Goal: Check status: Check status

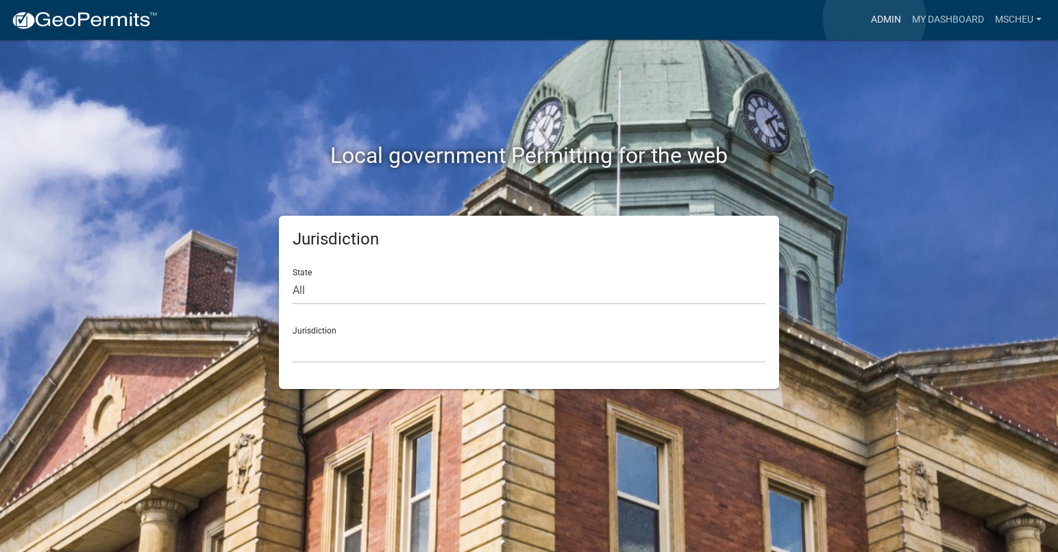
click at [874, 18] on link "Admin" at bounding box center [885, 20] width 41 height 26
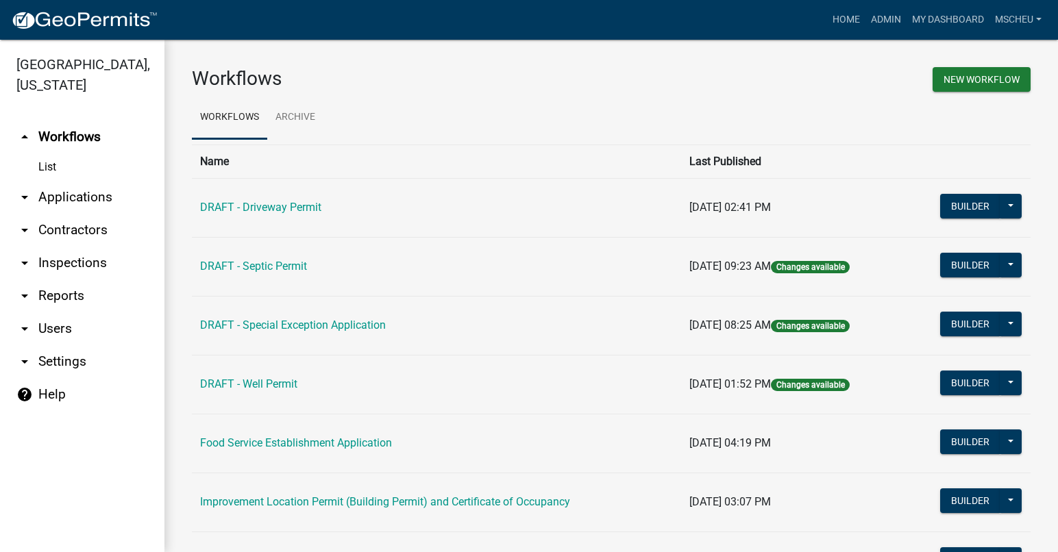
click at [93, 193] on link "arrow_drop_down Applications" at bounding box center [82, 197] width 164 height 33
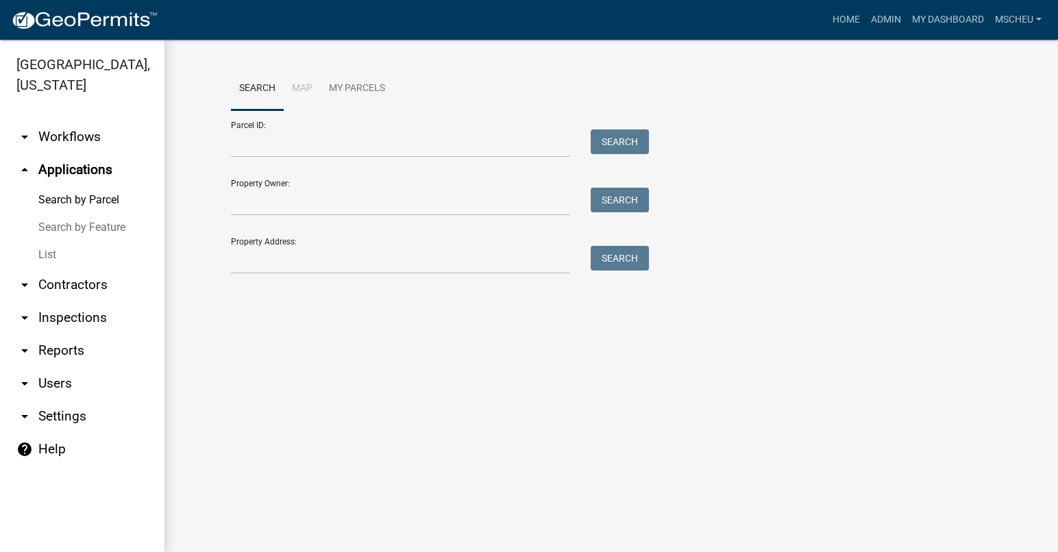
drag, startPoint x: 55, startPoint y: 254, endPoint x: 107, endPoint y: 267, distance: 53.7
click at [55, 254] on link "List" at bounding box center [82, 254] width 164 height 27
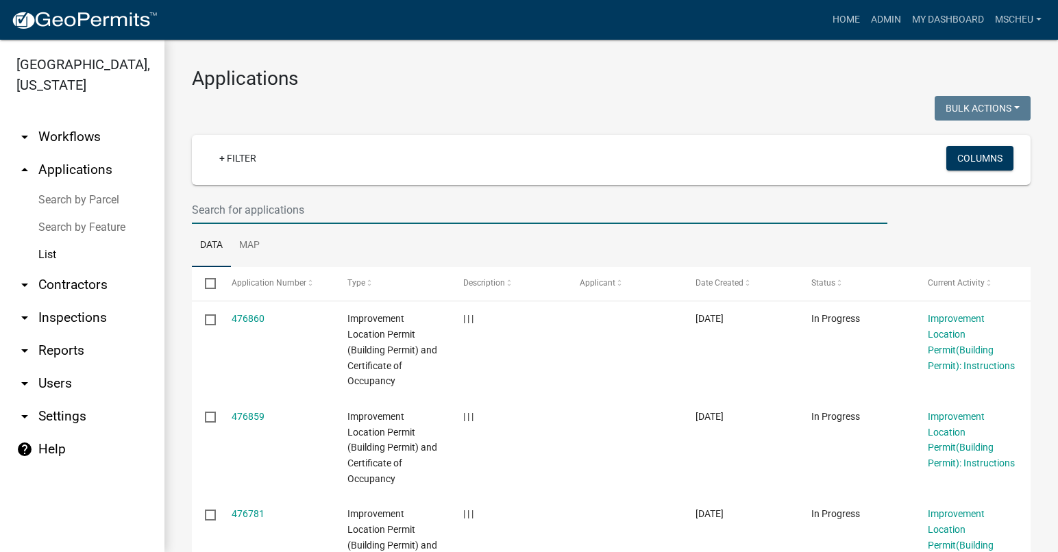
click at [290, 205] on input "text" at bounding box center [539, 210] width 695 height 28
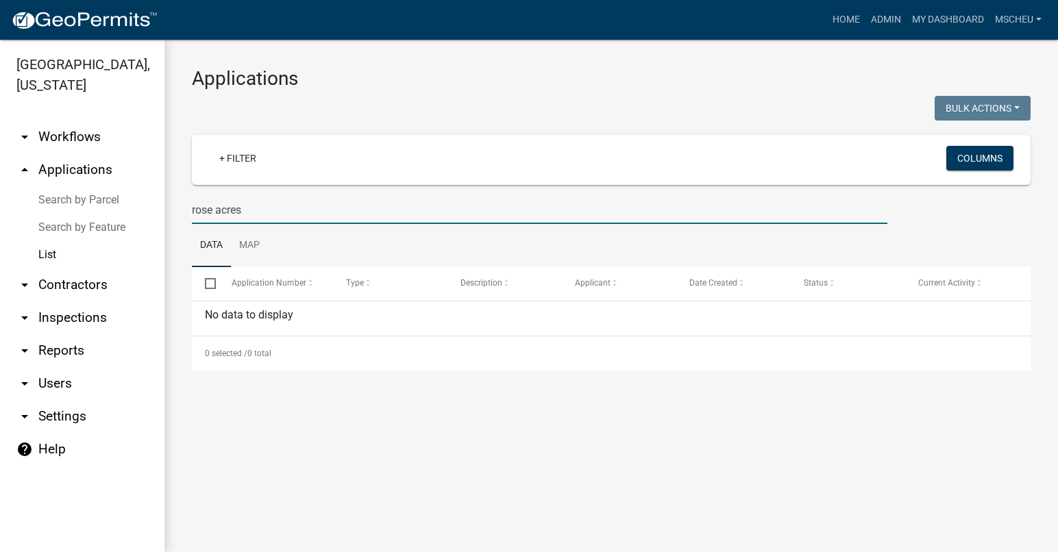
click at [286, 208] on input "rose acres" at bounding box center [539, 210] width 695 height 28
drag, startPoint x: 247, startPoint y: 208, endPoint x: 218, endPoint y: 216, distance: 30.1
click at [218, 216] on input "rose acres" at bounding box center [539, 210] width 695 height 28
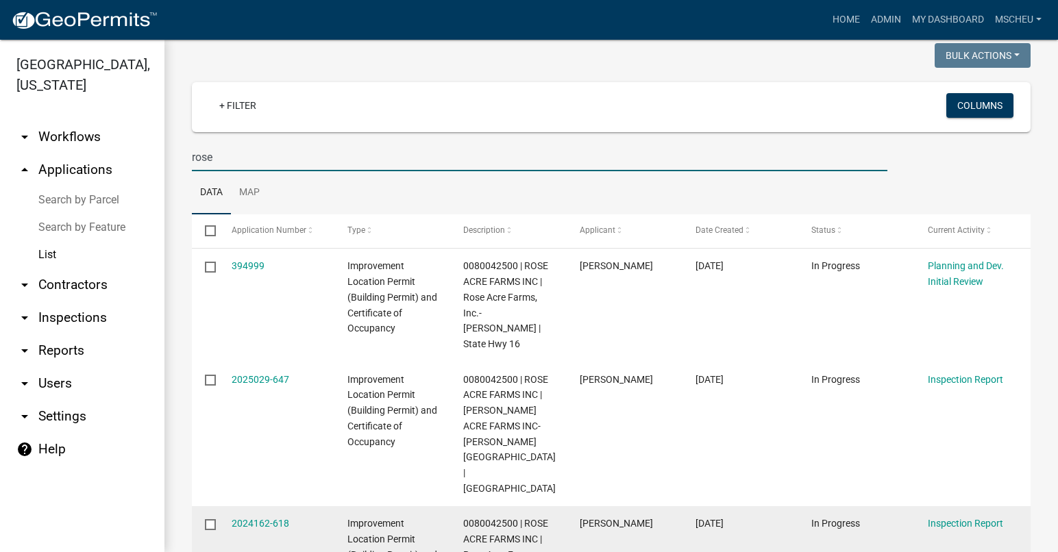
scroll to position [137, 0]
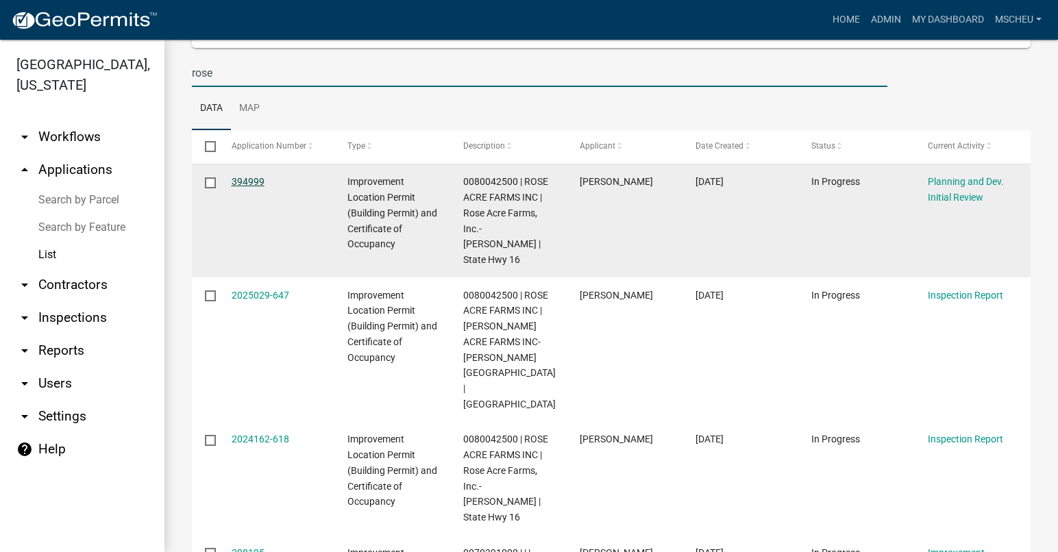
type input "rose"
click at [252, 179] on link "394999" at bounding box center [248, 181] width 33 height 11
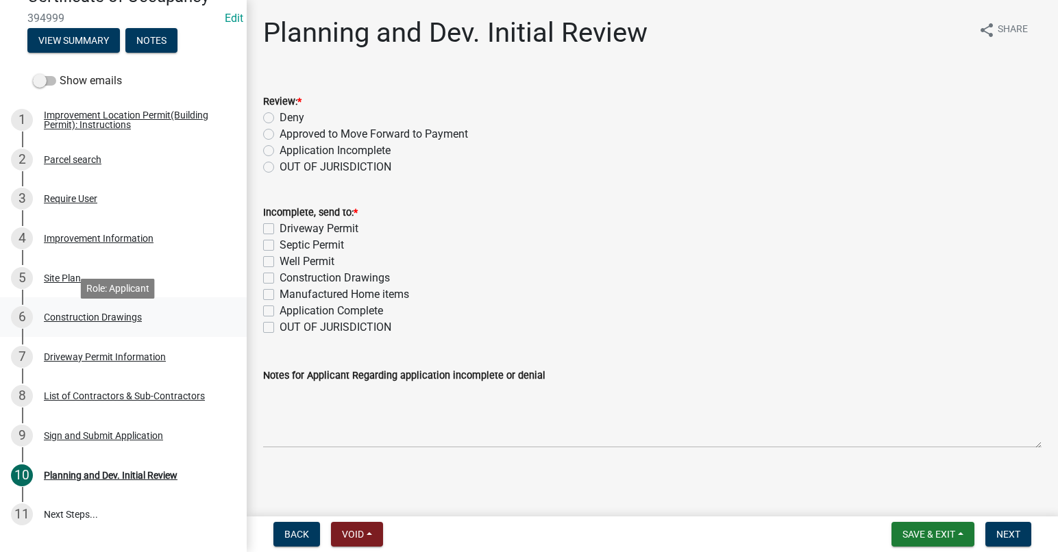
scroll to position [206, 0]
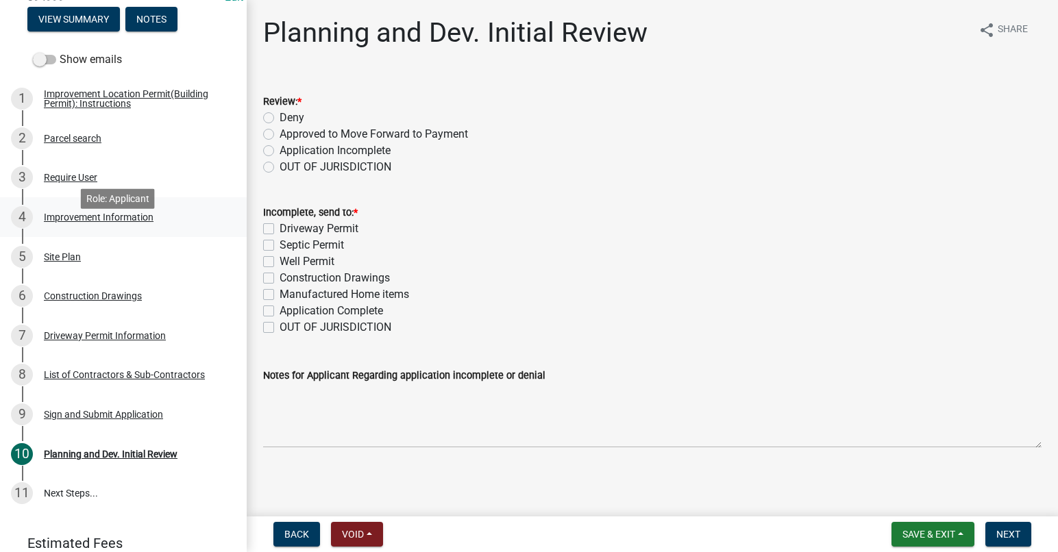
click at [66, 222] on div "Improvement Information" at bounding box center [99, 217] width 110 height 10
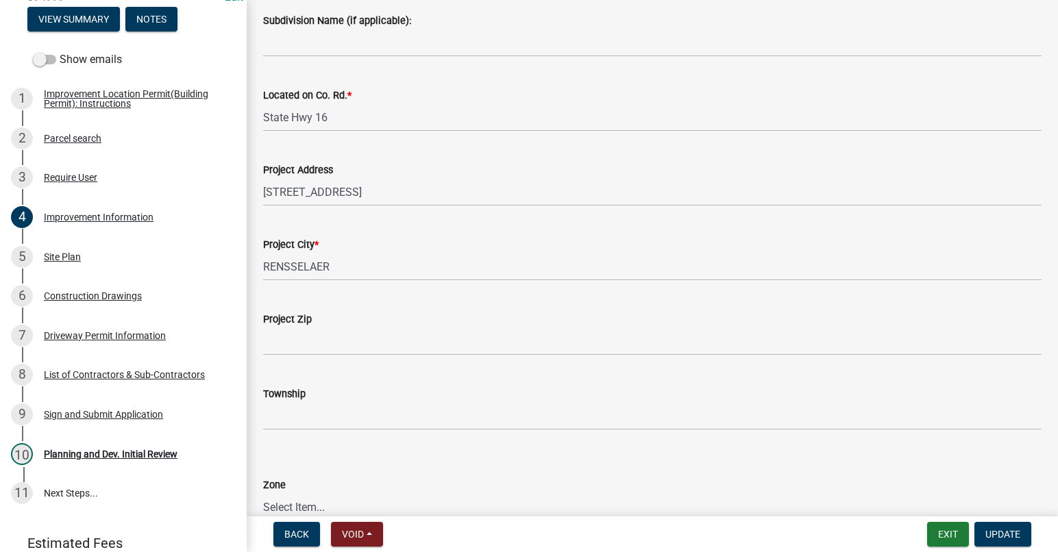
scroll to position [411, 0]
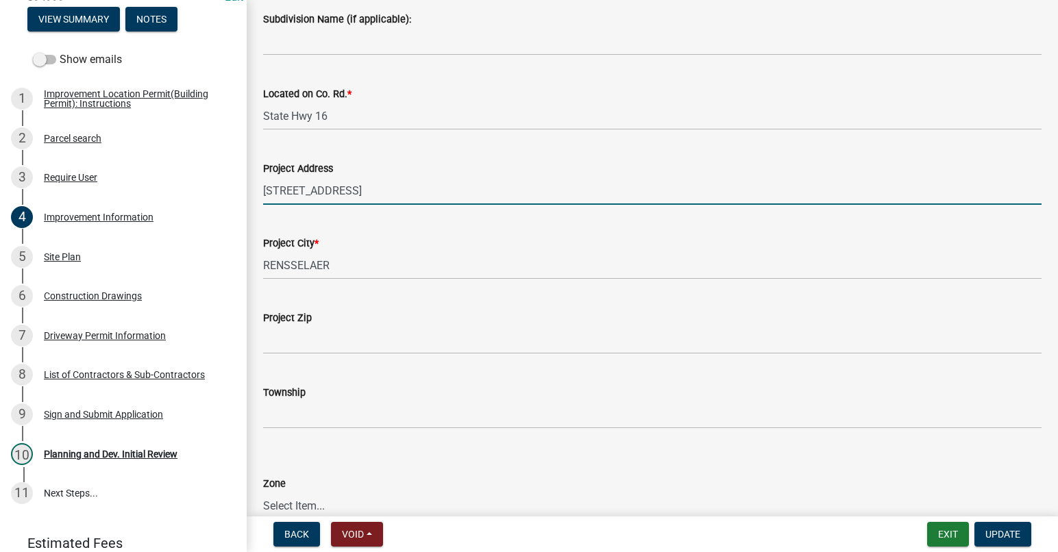
click at [366, 190] on input "[STREET_ADDRESS]" at bounding box center [652, 191] width 778 height 28
type input "[STREET_ADDRESS]"
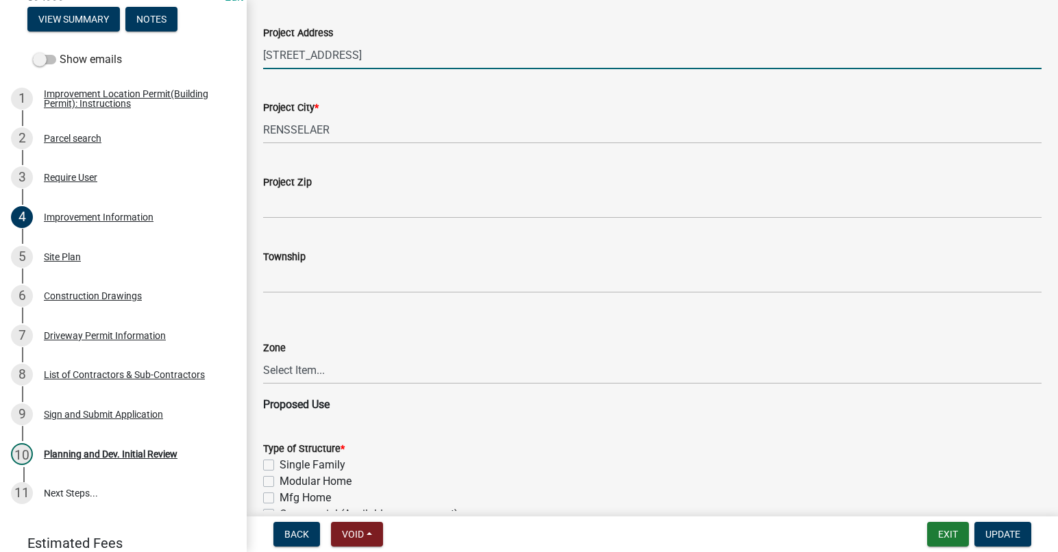
scroll to position [548, 0]
click at [321, 200] on input "Project Zip" at bounding box center [652, 203] width 778 height 28
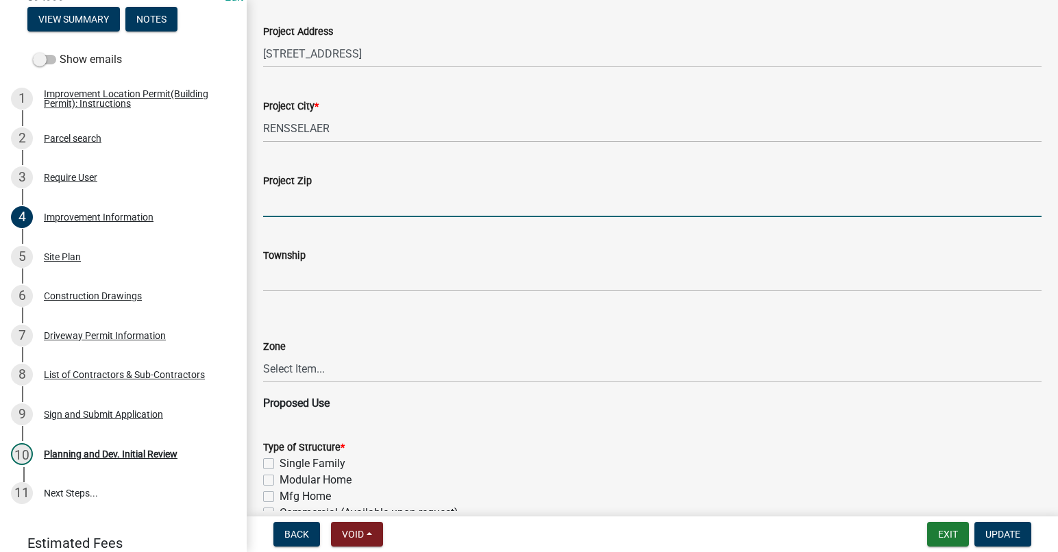
type input "47978"
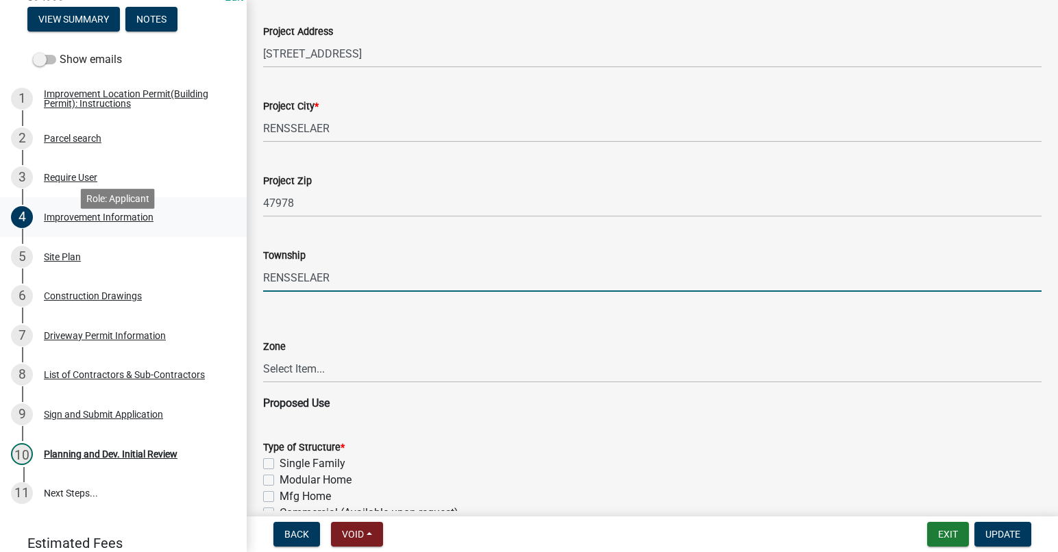
drag, startPoint x: 336, startPoint y: 275, endPoint x: 195, endPoint y: 254, distance: 143.3
click at [195, 254] on div "Improvement Location Permit (Building Permit) and Certificate of Occupancy 3949…" at bounding box center [529, 276] width 1058 height 552
type input "[PERSON_NAME]"
click at [296, 360] on select "Select Item... CO - Conservation PR - Parks & Recreation A1 - Conservation Agri…" at bounding box center [652, 369] width 778 height 28
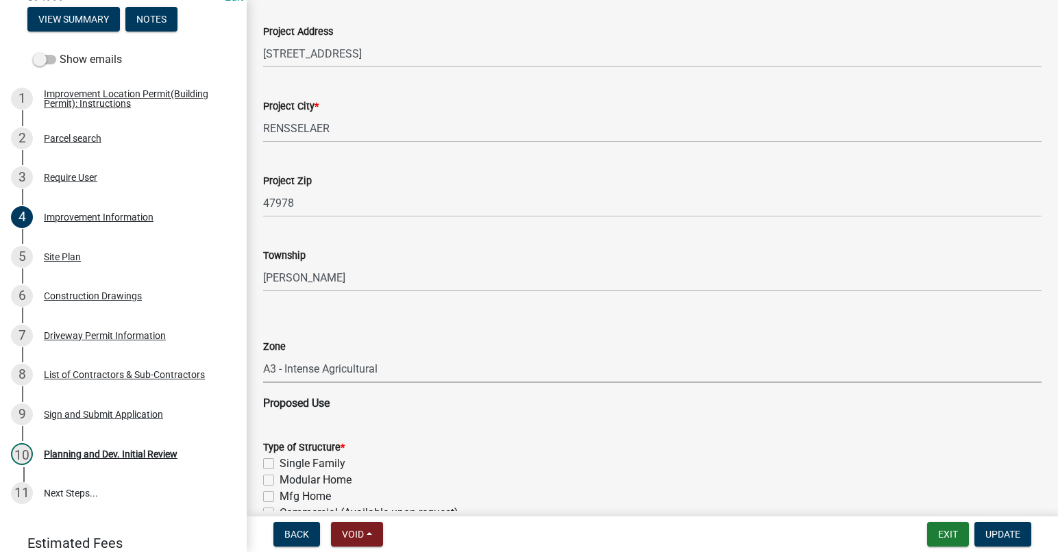
click at [263, 355] on select "Select Item... CO - Conservation PR - Parks & Recreation A1 - Conservation Agri…" at bounding box center [652, 369] width 778 height 28
select select "b05d7158-7e86-4b76-8dc4-880011efc97f"
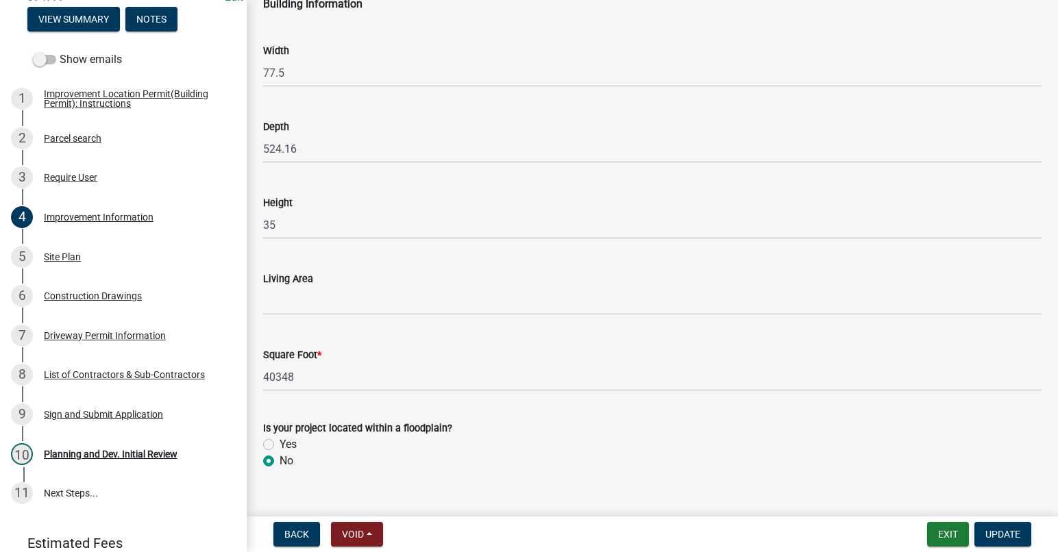
scroll to position [2053, 0]
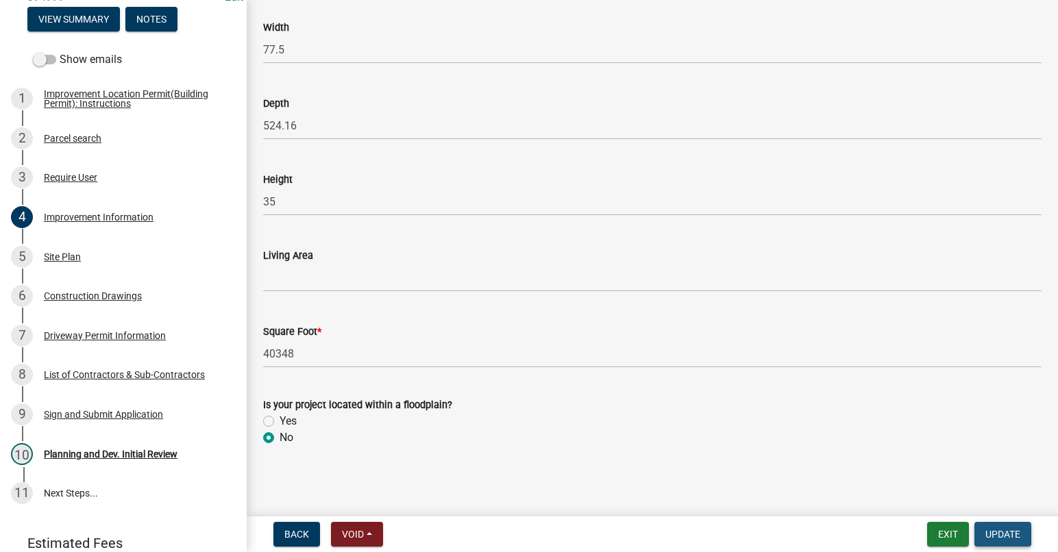
click at [1003, 524] on button "Update" at bounding box center [1002, 534] width 57 height 25
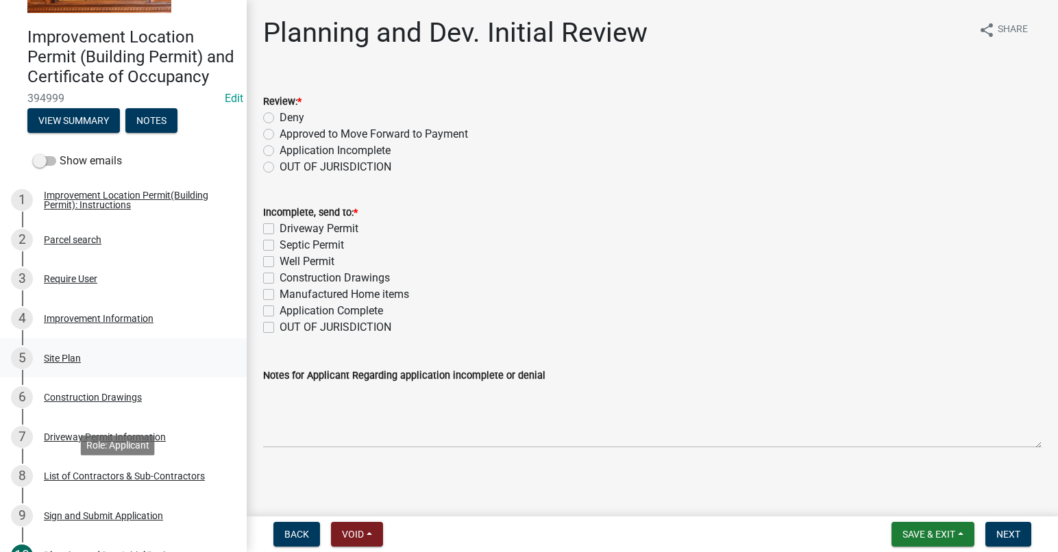
scroll to position [77, 0]
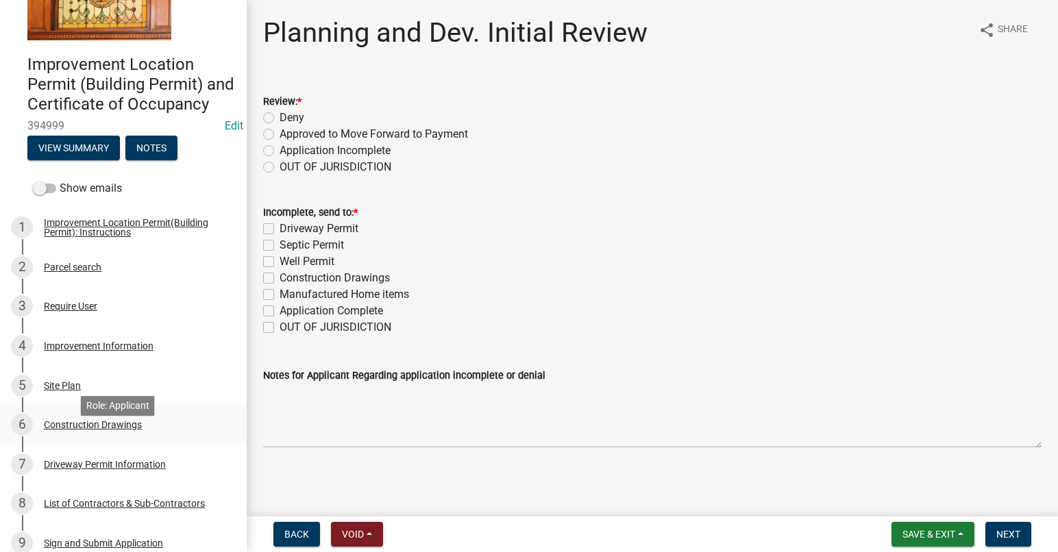
click at [82, 430] on div "Construction Drawings" at bounding box center [93, 425] width 98 height 10
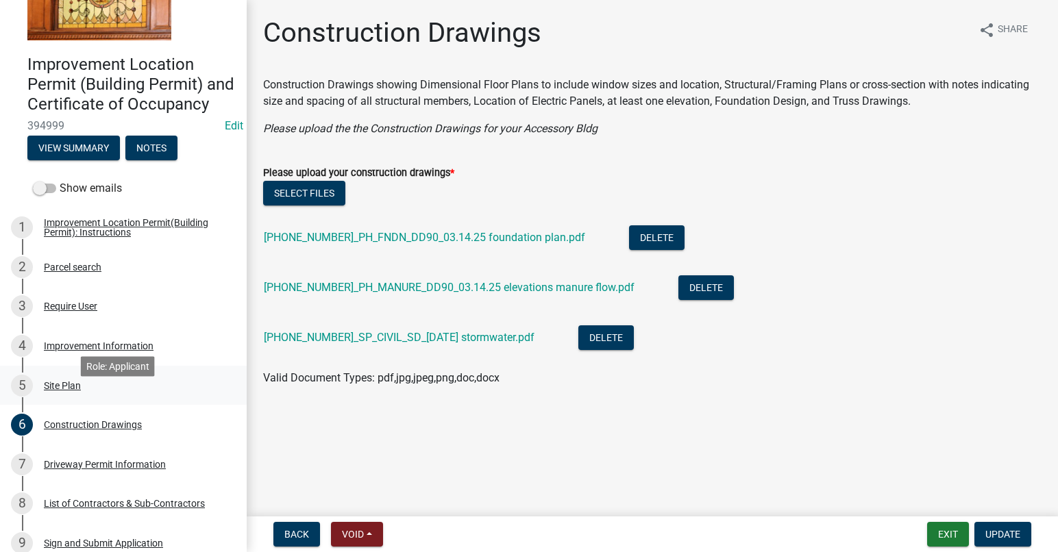
click at [62, 390] on div "Site Plan" at bounding box center [62, 386] width 37 height 10
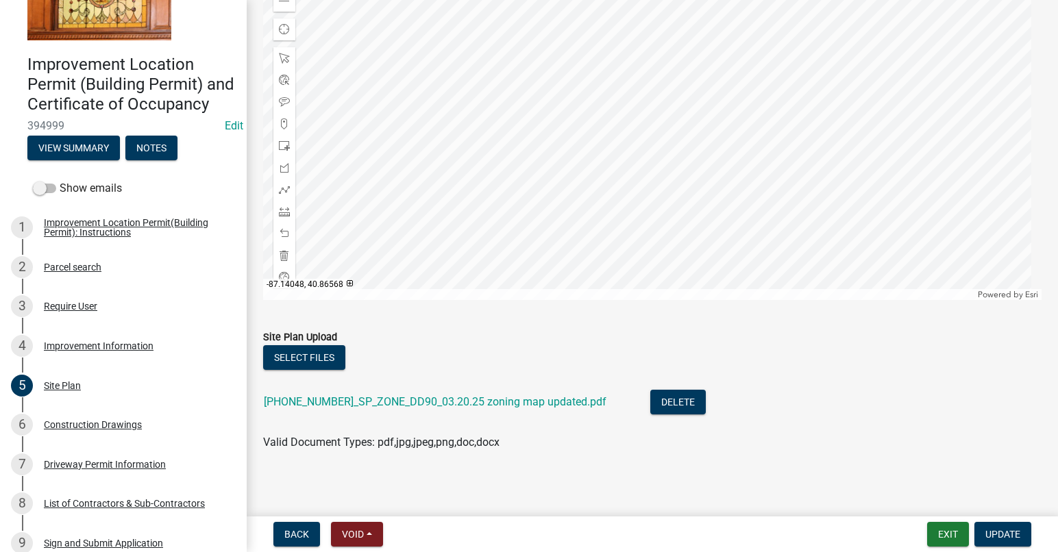
scroll to position [201, 0]
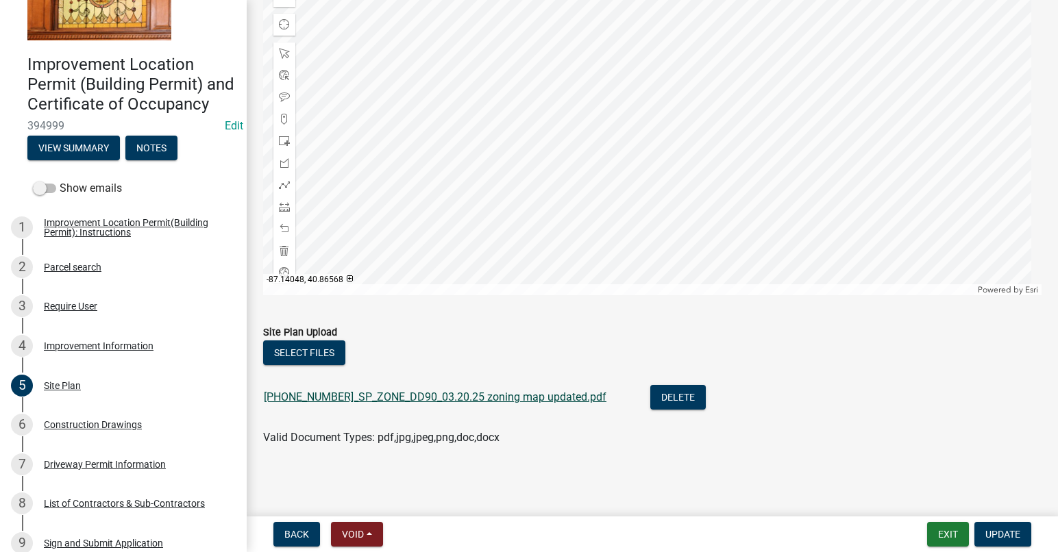
click at [485, 400] on link "[PHONE_NUMBER]_SP_ZONE_DD90_03.20.25 zoning map updated.pdf" at bounding box center [435, 396] width 343 height 13
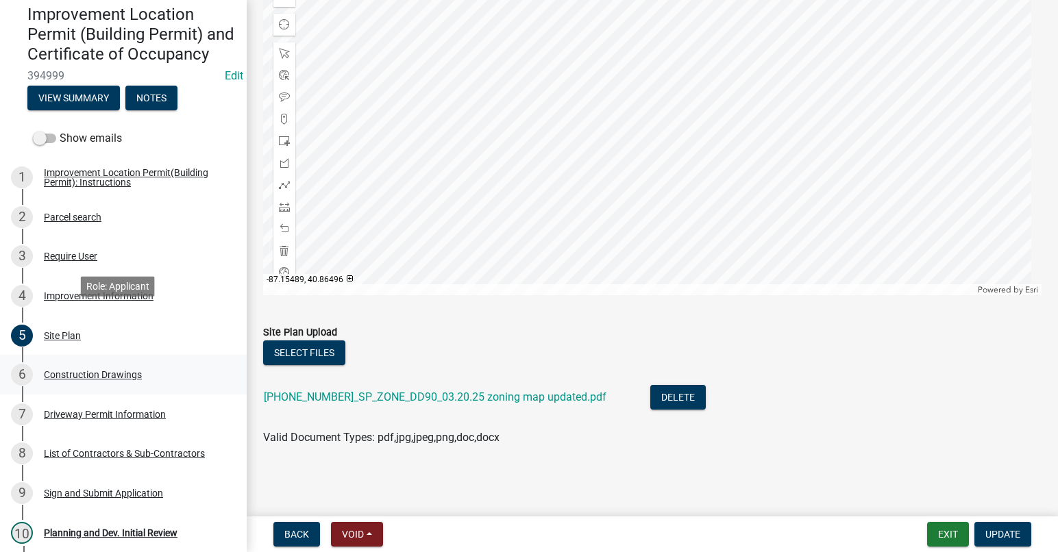
scroll to position [214, 0]
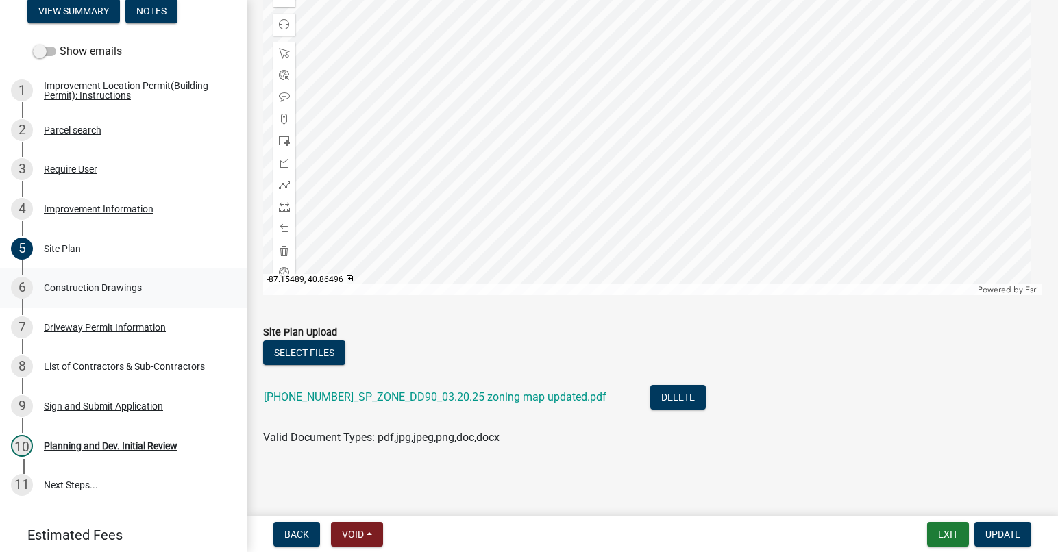
drag, startPoint x: 65, startPoint y: 308, endPoint x: 47, endPoint y: 320, distance: 21.3
click at [65, 293] on div "Construction Drawings" at bounding box center [93, 288] width 98 height 10
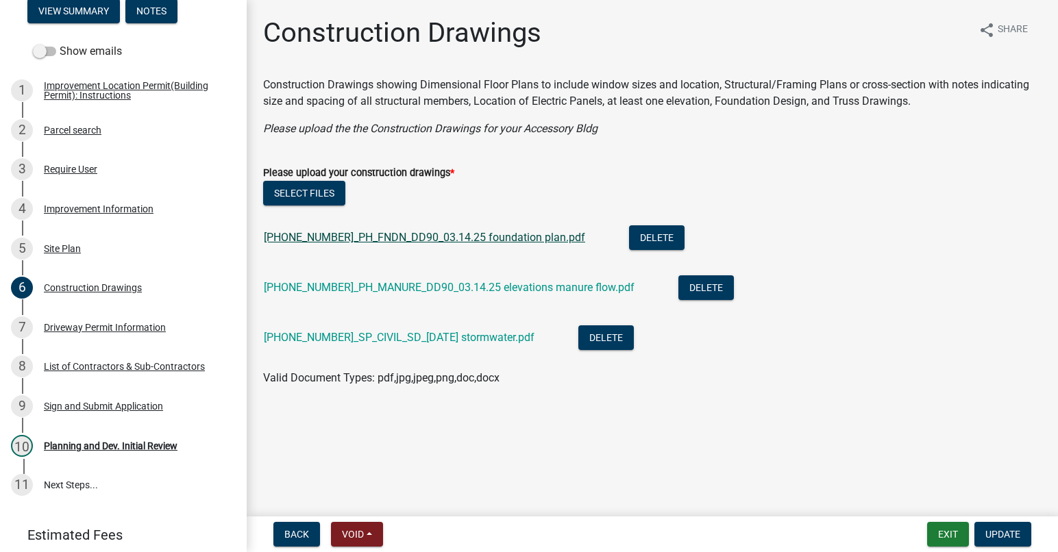
click at [436, 237] on link "[PHONE_NUMBER]_PH_FNDN_DD90_03.14.25 foundation plan.pdf" at bounding box center [424, 237] width 321 height 13
